Goal: Find contact information: Find contact information

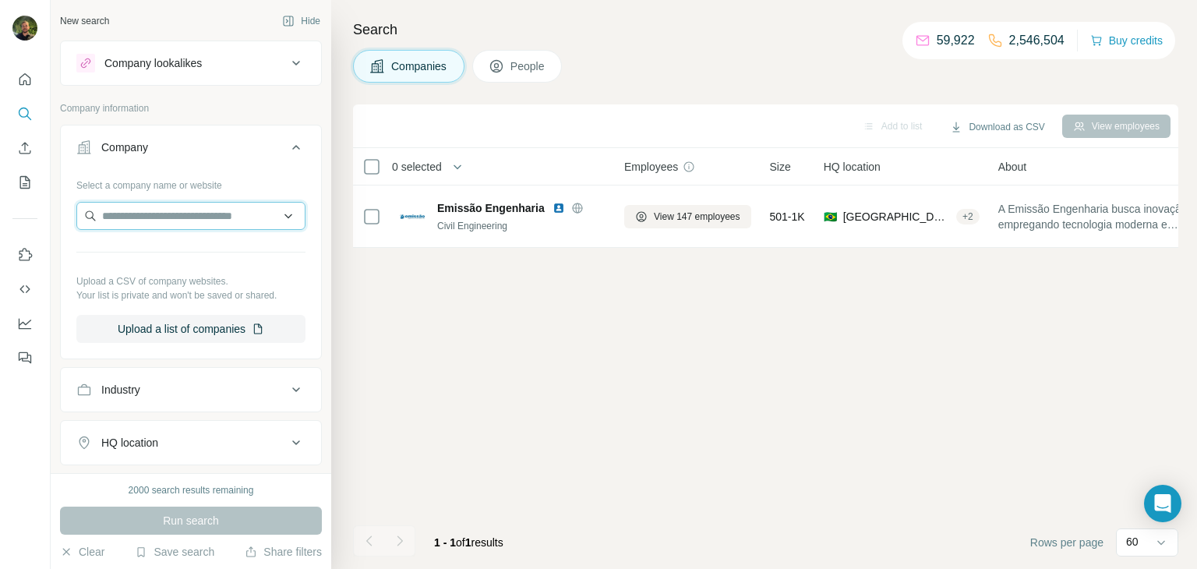
click at [122, 224] on input "text" at bounding box center [190, 216] width 229 height 28
paste input "**********"
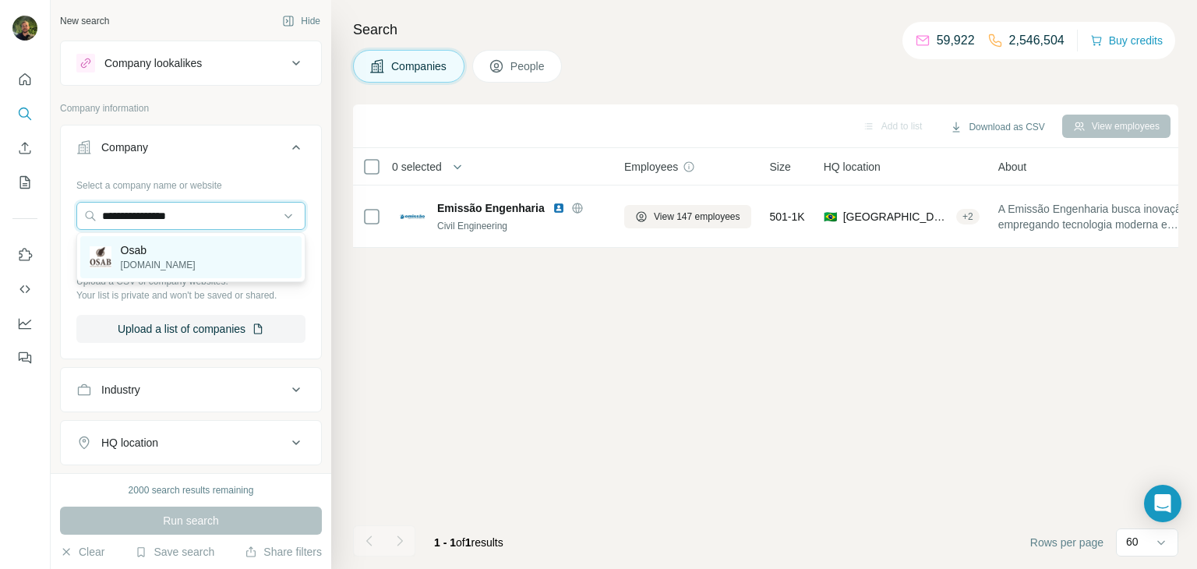
type input "**********"
click at [169, 249] on p "Osab" at bounding box center [158, 250] width 75 height 16
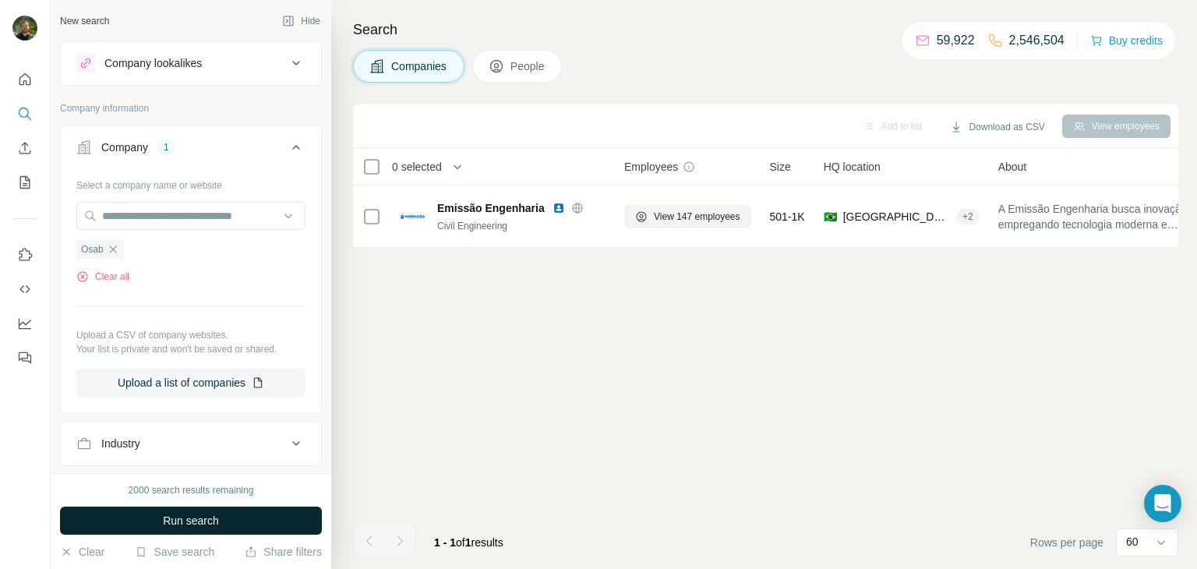
click at [220, 522] on button "Run search" at bounding box center [191, 521] width 262 height 28
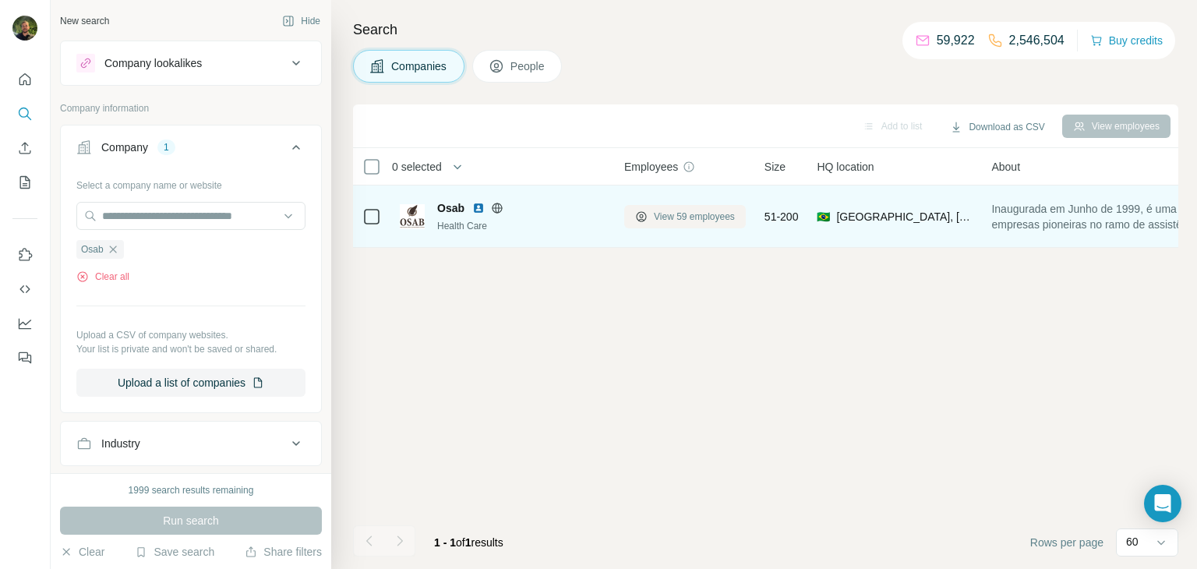
click at [694, 210] on span "View 59 employees" at bounding box center [694, 217] width 81 height 14
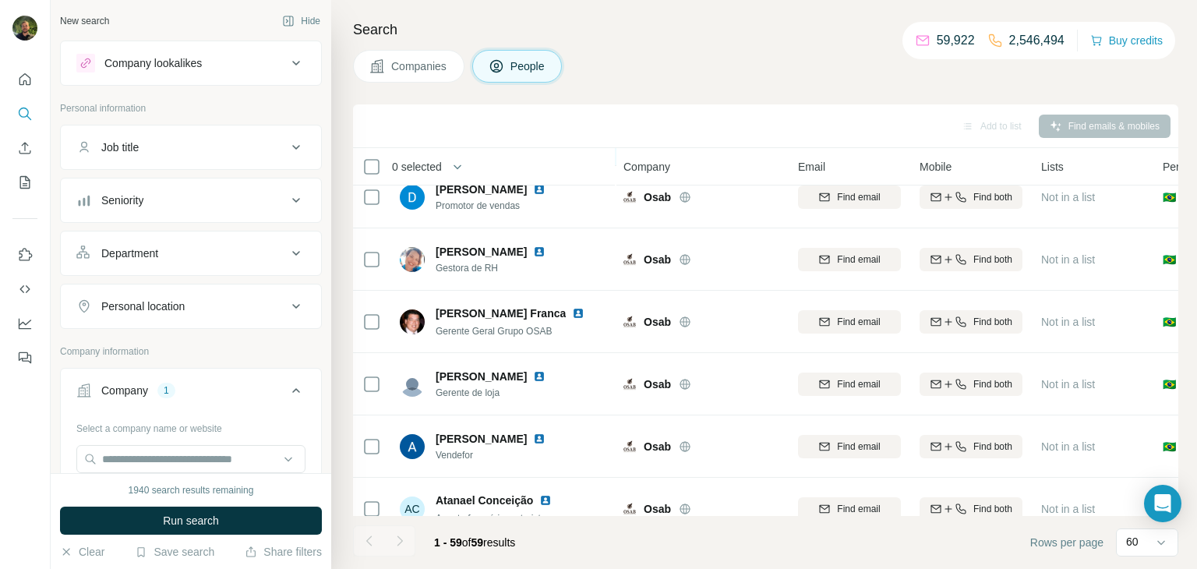
scroll to position [145, 1]
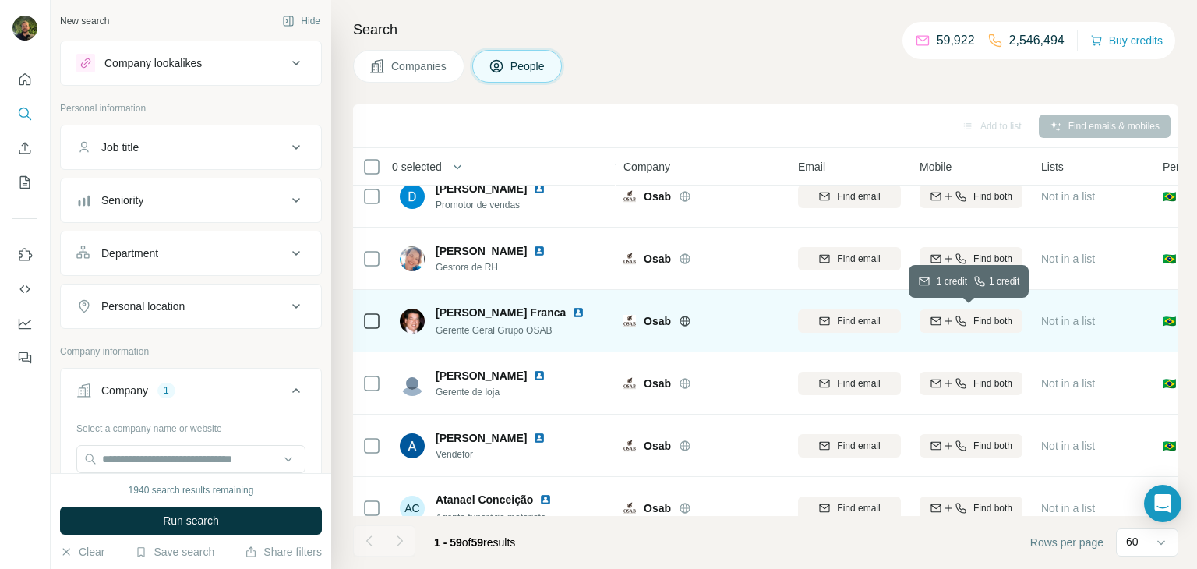
click at [949, 326] on icon "button" at bounding box center [948, 321] width 12 height 12
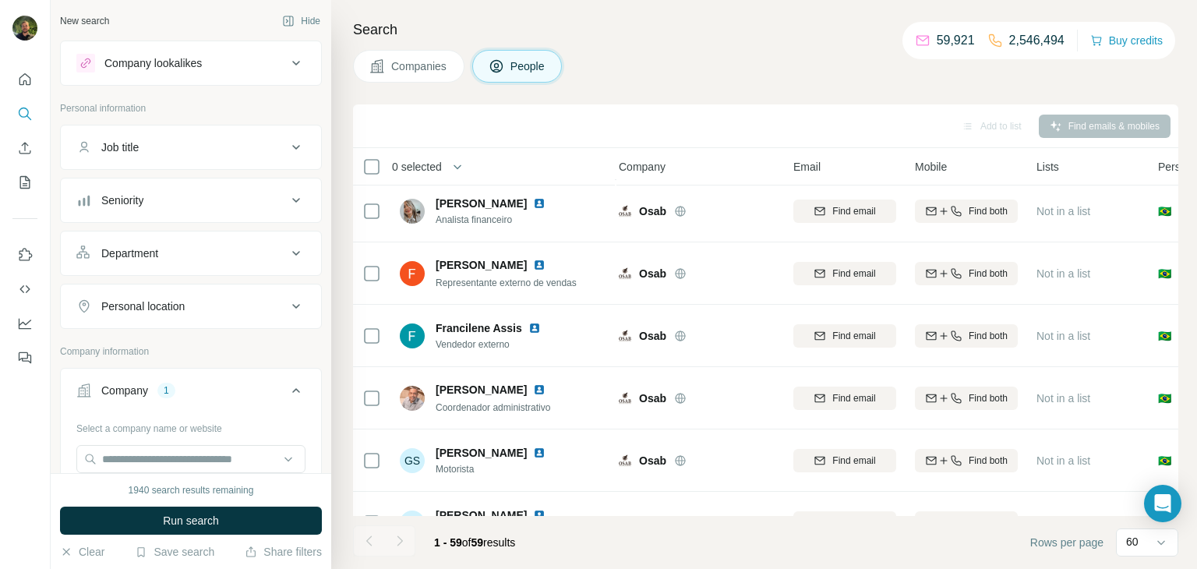
scroll to position [1098, 7]
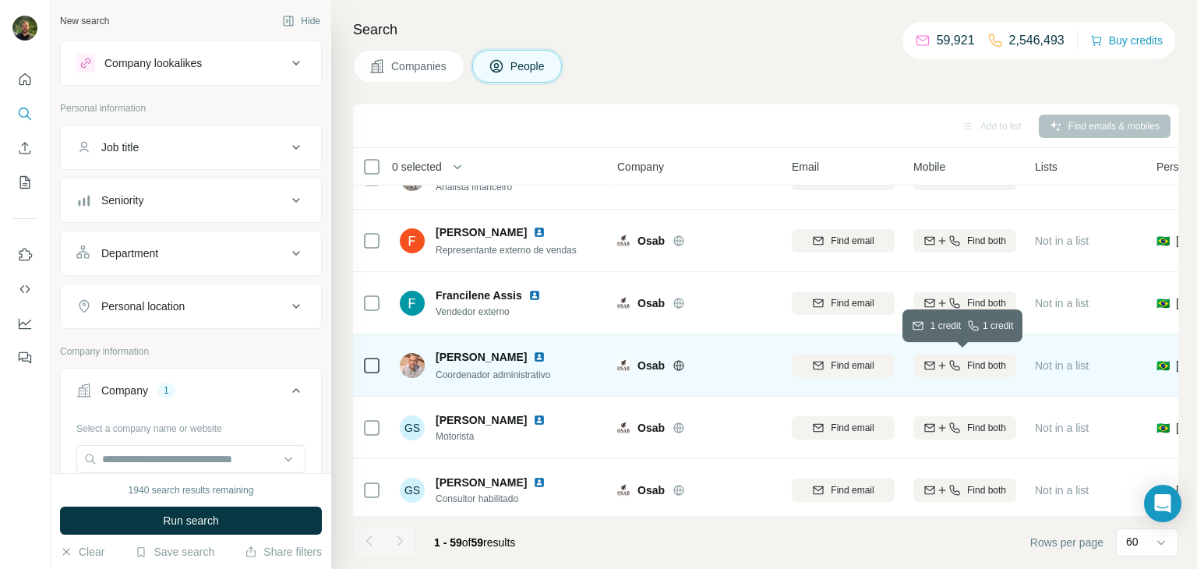
click at [936, 373] on button "Find both" at bounding box center [965, 365] width 103 height 23
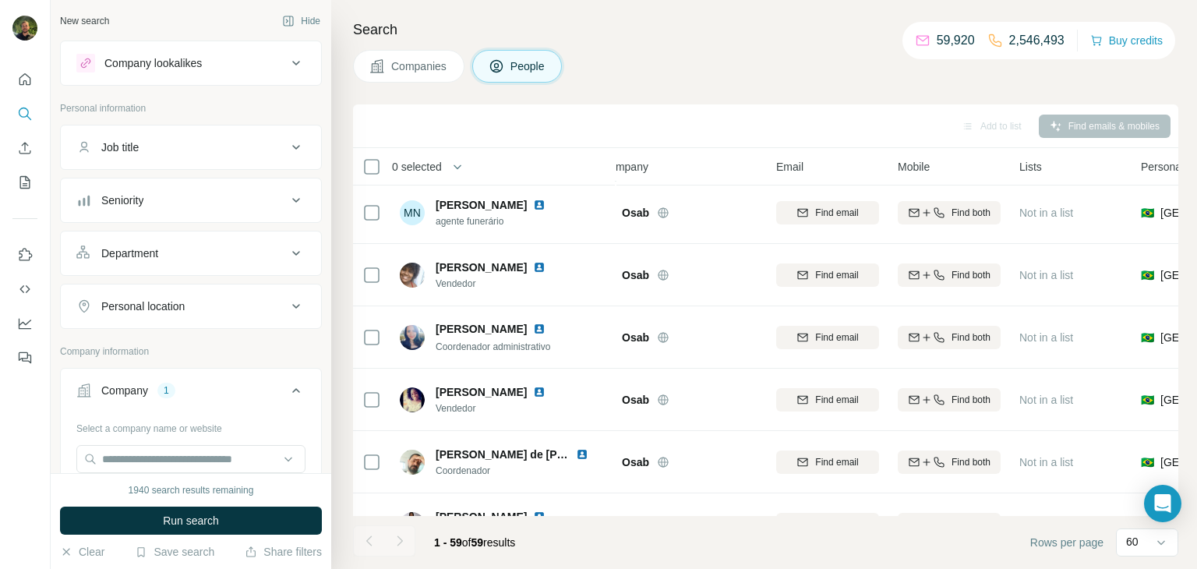
scroll to position [2686, 23]
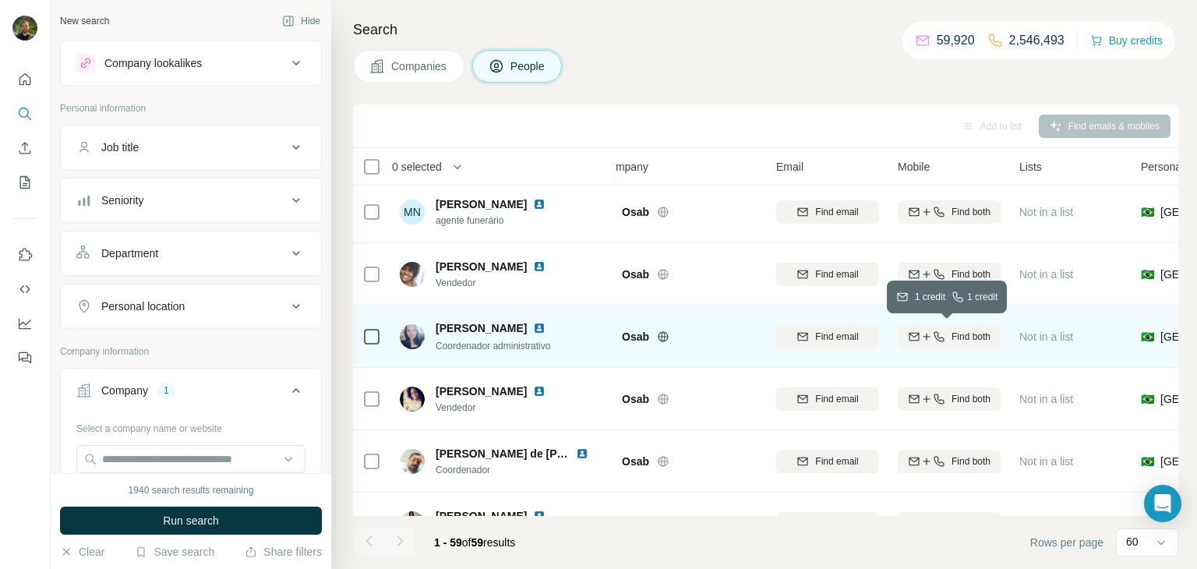
click at [926, 334] on icon "button" at bounding box center [926, 336] width 1 height 7
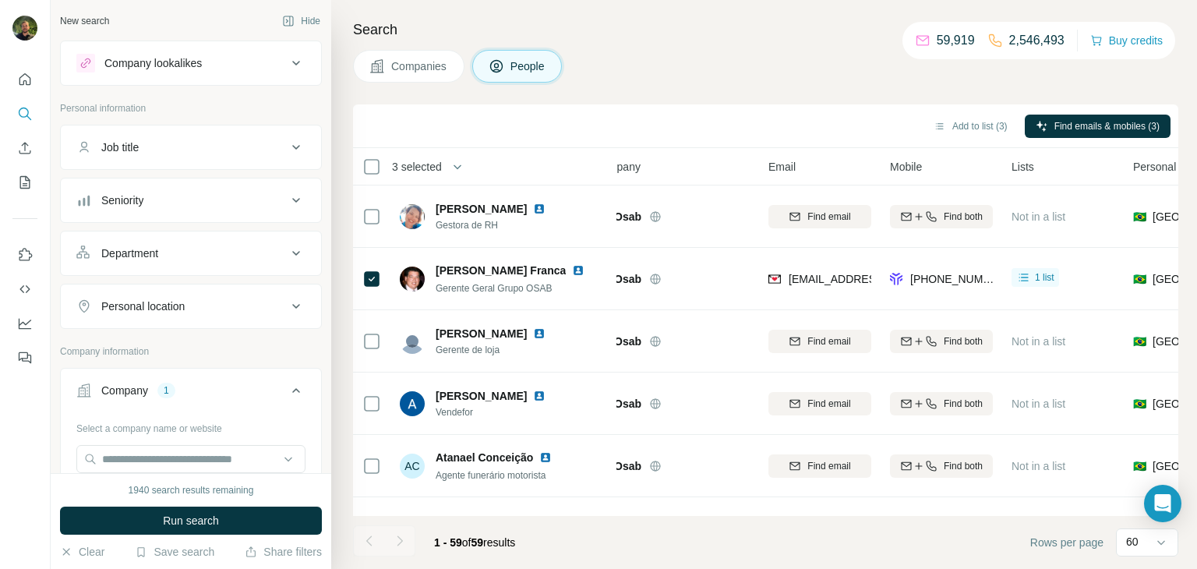
scroll to position [188, 31]
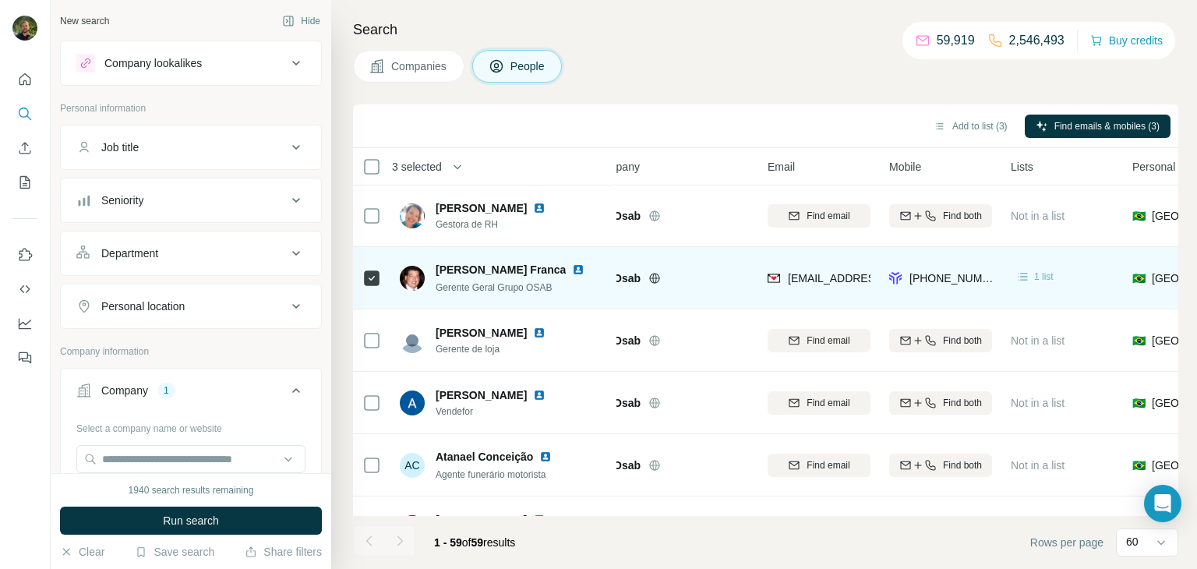
click at [1027, 277] on icon at bounding box center [1024, 277] width 16 height 16
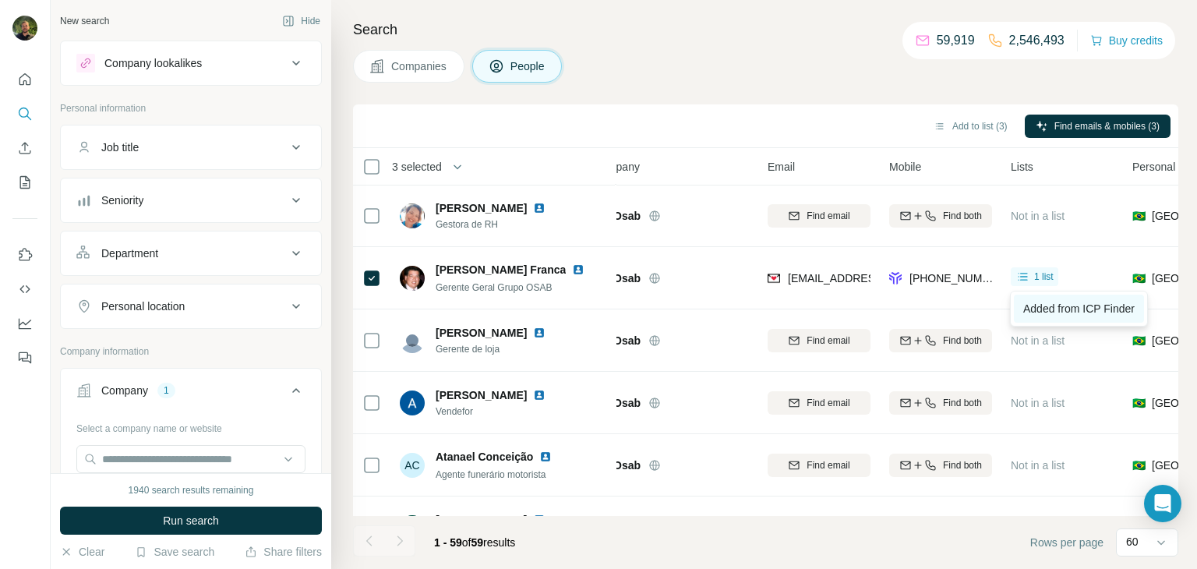
click at [1046, 309] on span "Added from ICP Finder" at bounding box center [1078, 308] width 111 height 12
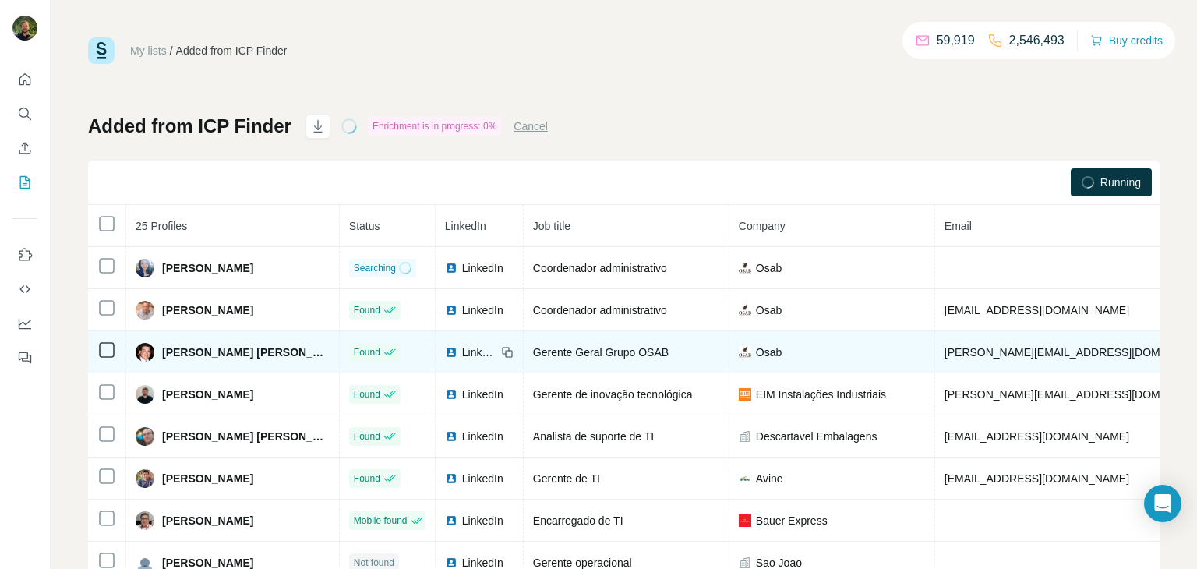
click at [196, 351] on span "[PERSON_NAME] Franca" at bounding box center [246, 353] width 168 height 16
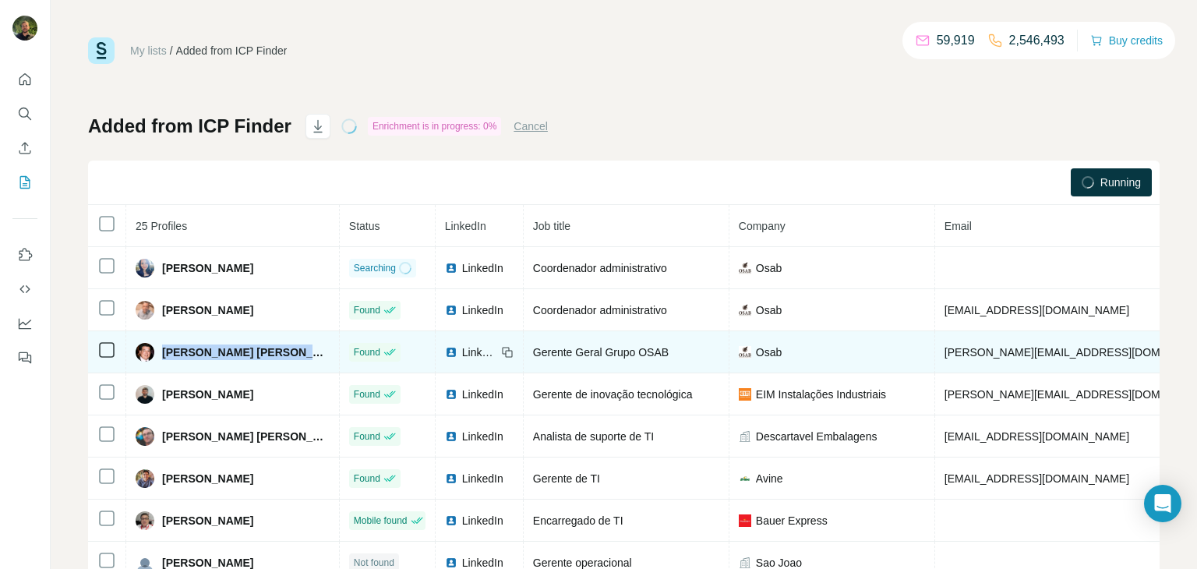
click at [196, 351] on span "[PERSON_NAME] Franca" at bounding box center [246, 353] width 168 height 16
click at [960, 354] on span "[EMAIL_ADDRESS][DOMAIN_NAME]" at bounding box center [1082, 352] width 274 height 12
copy span "[EMAIL_ADDRESS][DOMAIN_NAME]"
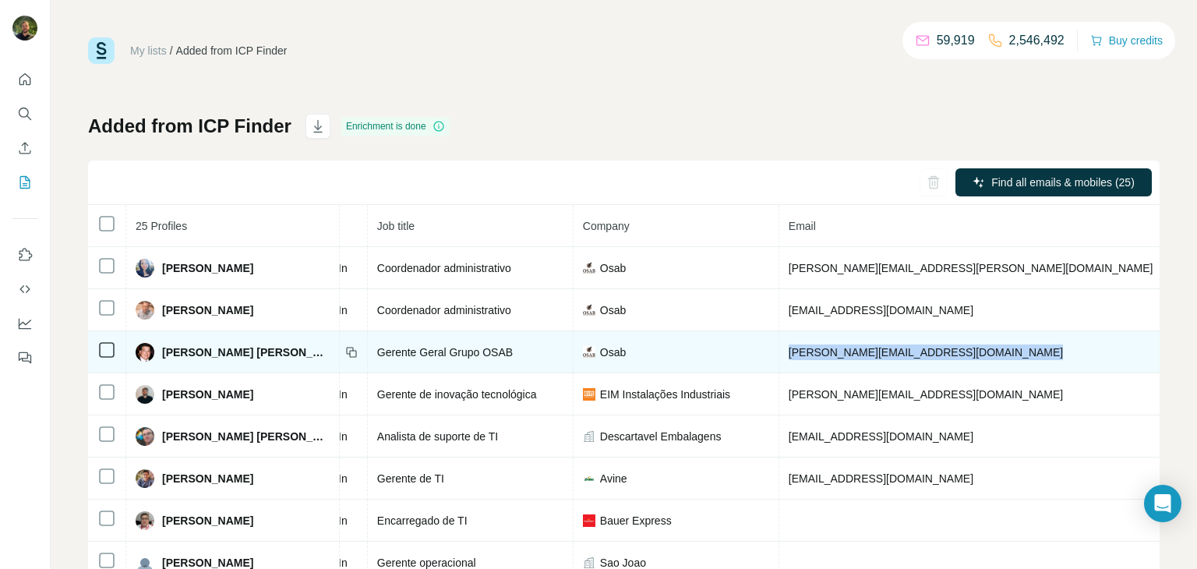
scroll to position [0, 157]
copy span "[PHONE_NUMBER]"
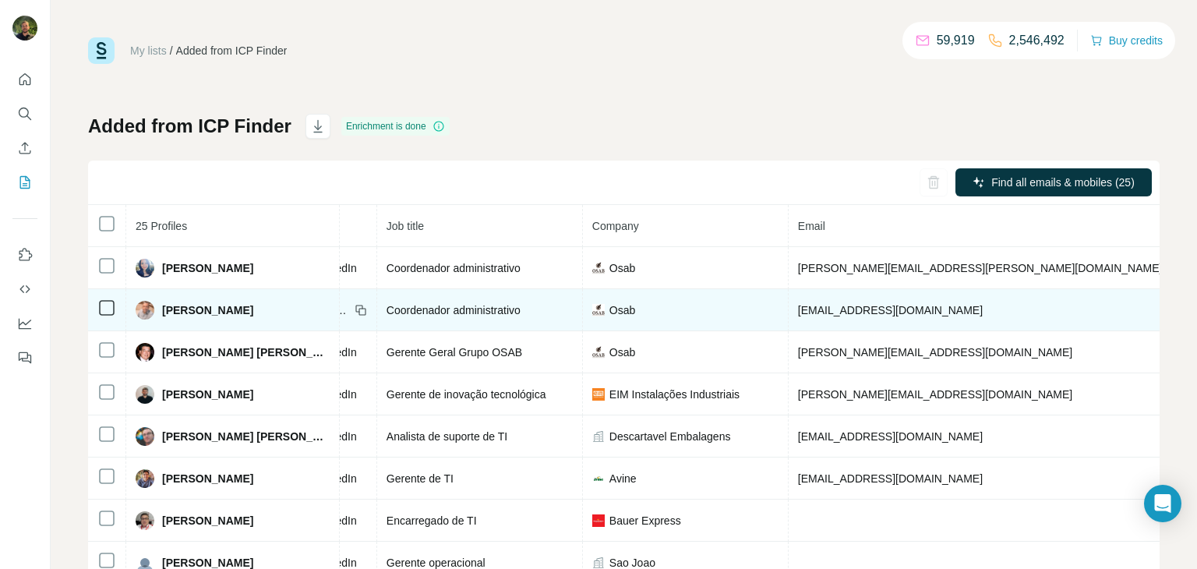
scroll to position [0, 143]
click at [206, 313] on span "[PERSON_NAME]" at bounding box center [207, 310] width 91 height 16
copy span "[PERSON_NAME]"
